Goal: Task Accomplishment & Management: Manage account settings

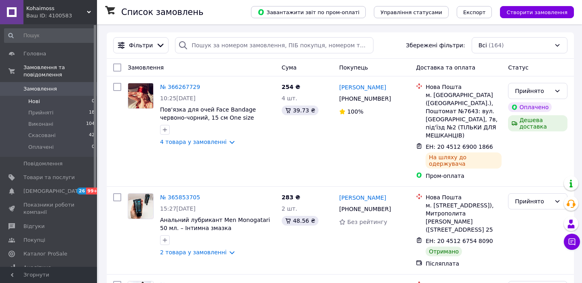
click at [58, 103] on li "Нові 0" at bounding box center [50, 101] width 100 height 11
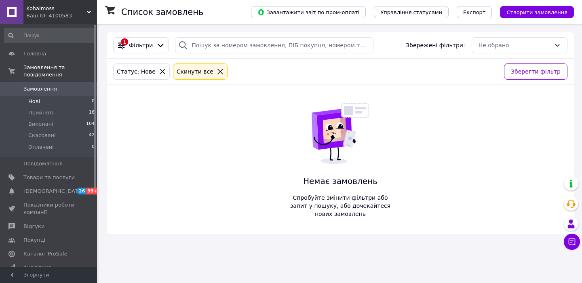
click at [66, 84] on link "Замовлення 0" at bounding box center [50, 89] width 100 height 14
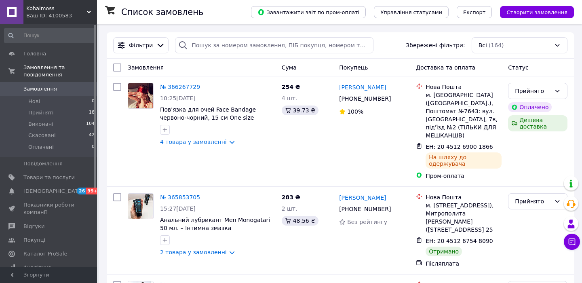
click at [188, 70] on div "Замовлення" at bounding box center [202, 67] width 154 height 15
